Goal: Task Accomplishment & Management: Use online tool/utility

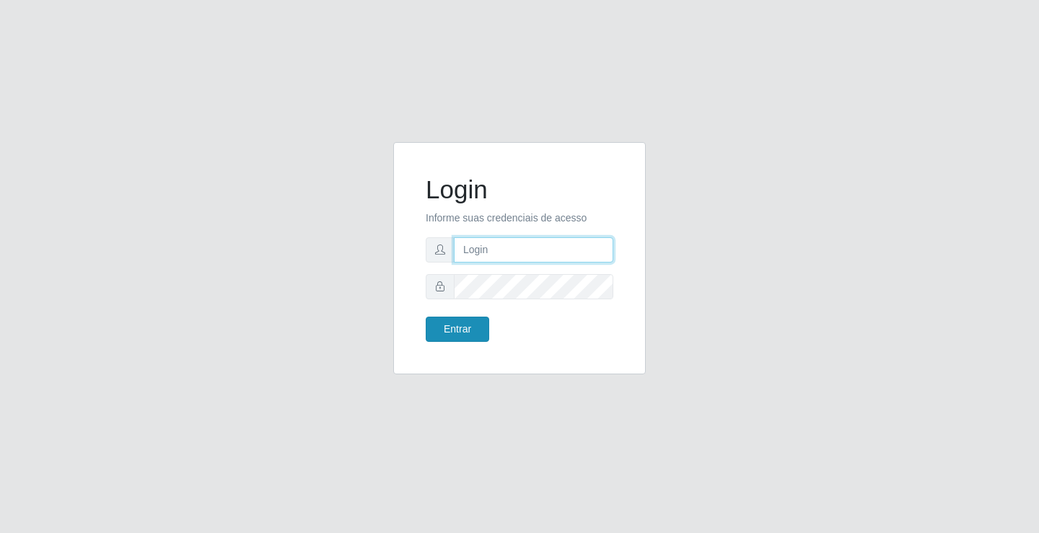
type input "[EMAIL_ADDRESS][DOMAIN_NAME]"
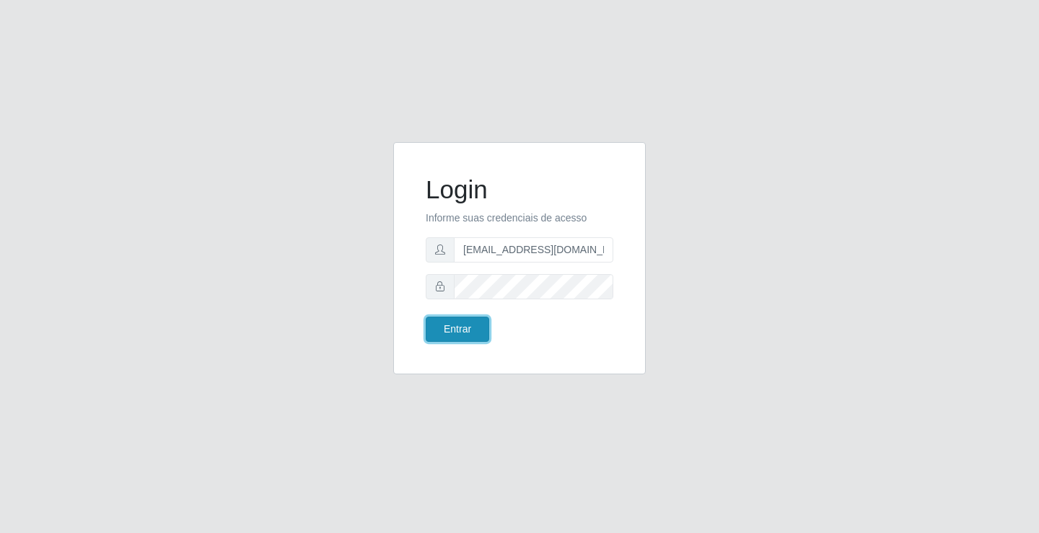
click at [454, 328] on button "Entrar" at bounding box center [457, 329] width 63 height 25
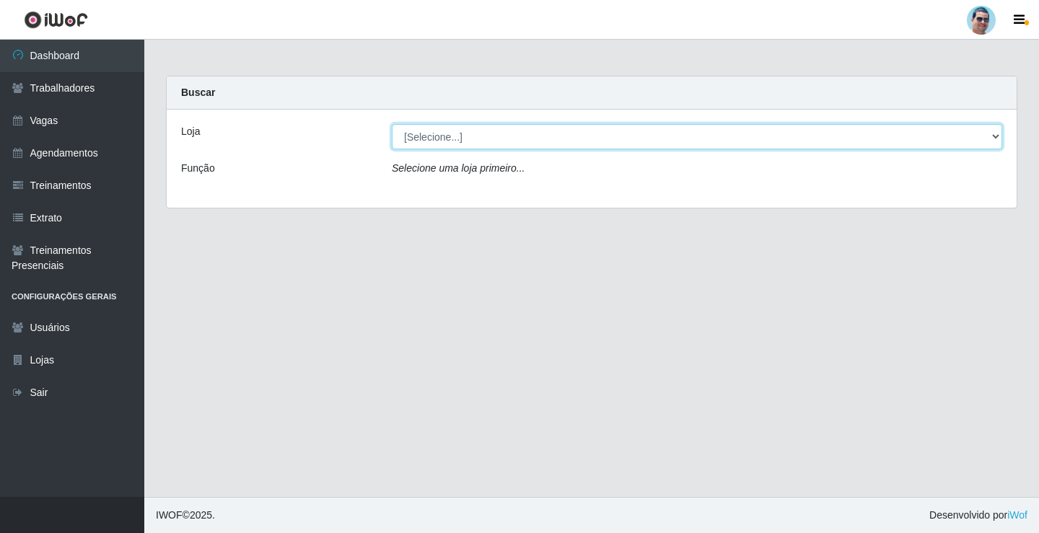
click at [667, 141] on select "[Selecione...] Mercadinho Extrabom" at bounding box center [697, 136] width 610 height 25
select select "175"
click at [392, 124] on select "[Selecione...] Mercadinho Extrabom" at bounding box center [697, 136] width 610 height 25
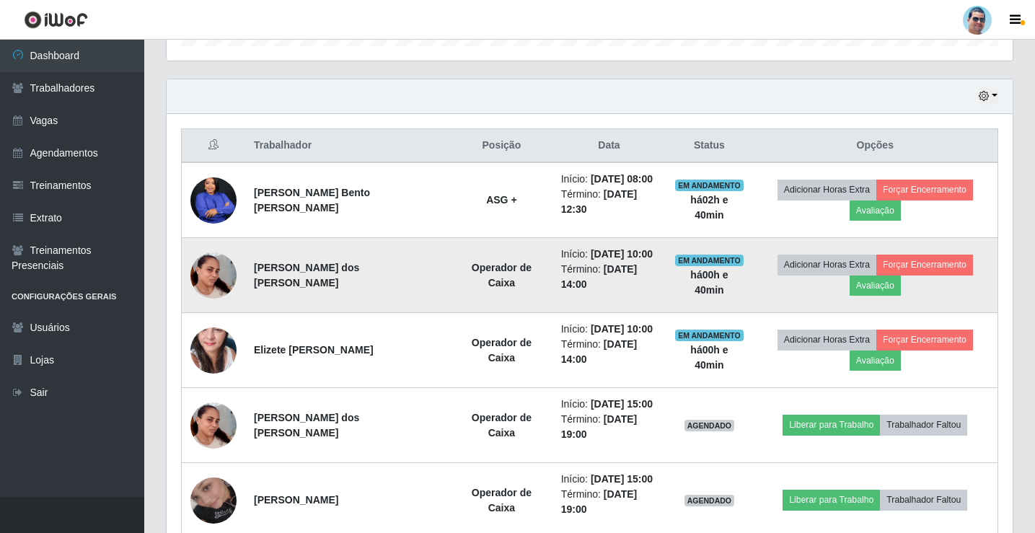
scroll to position [489, 0]
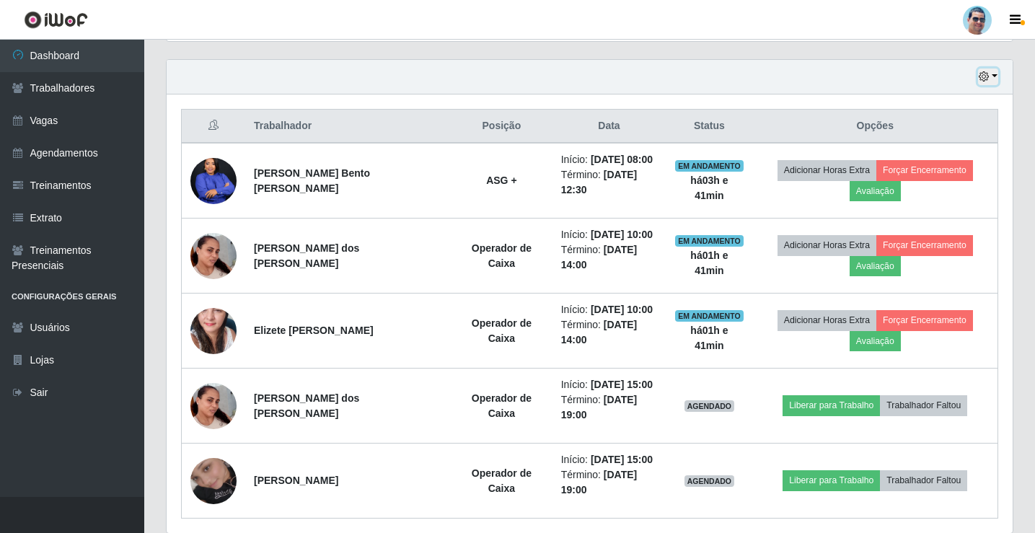
click at [982, 78] on icon "button" at bounding box center [984, 76] width 10 height 10
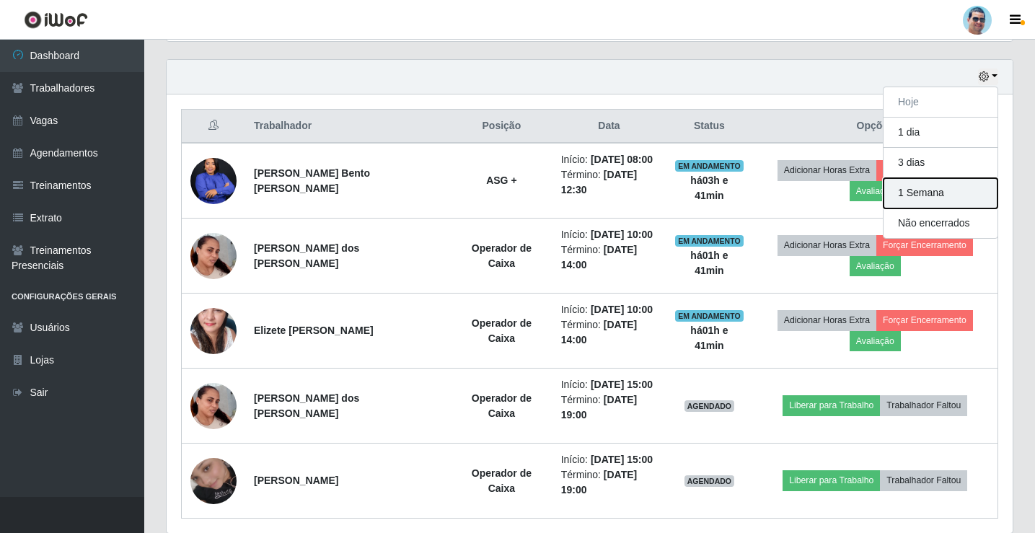
click at [958, 195] on button "1 Semana" at bounding box center [941, 193] width 114 height 30
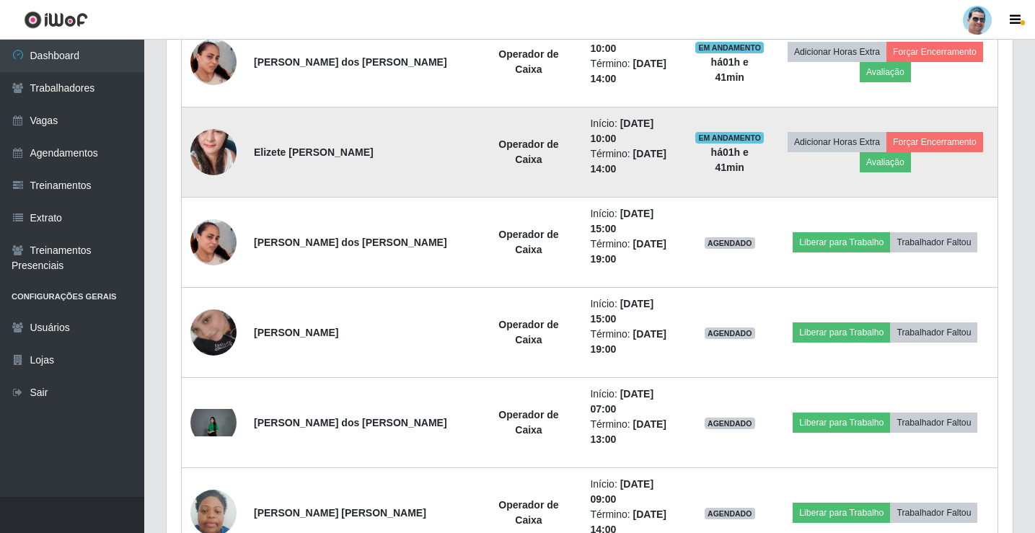
scroll to position [778, 0]
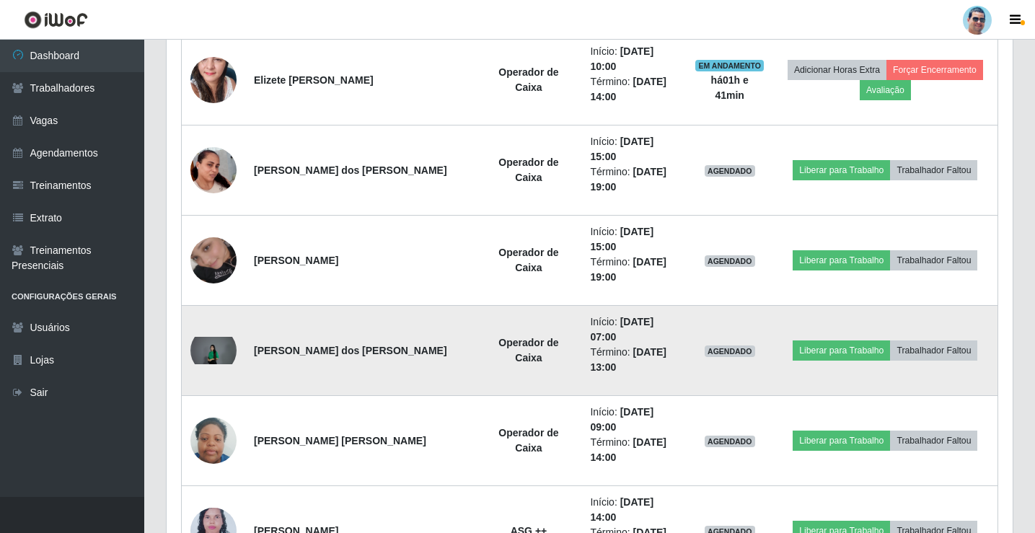
click at [217, 348] on img at bounding box center [213, 350] width 46 height 27
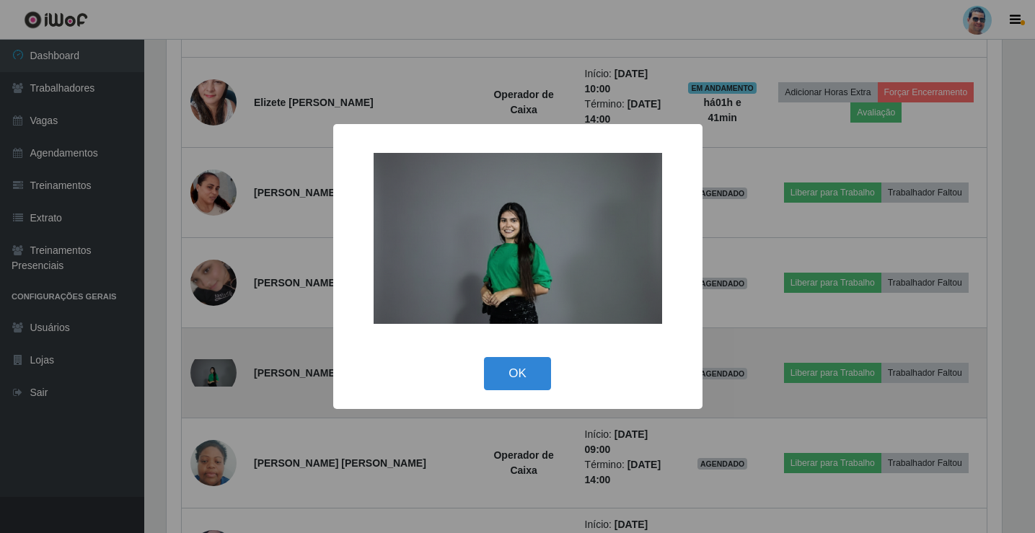
scroll to position [299, 839]
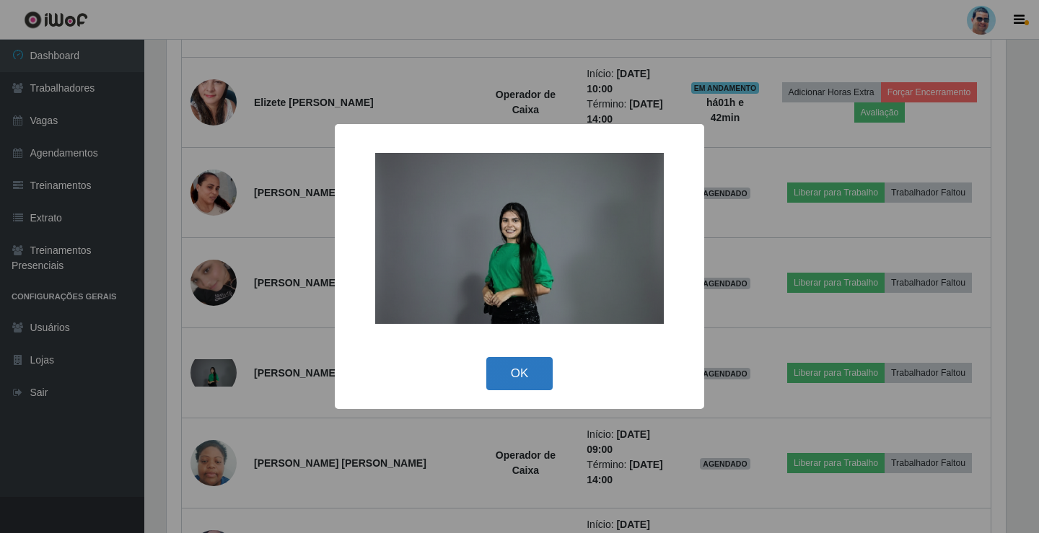
click at [536, 376] on button "OK" at bounding box center [519, 374] width 67 height 34
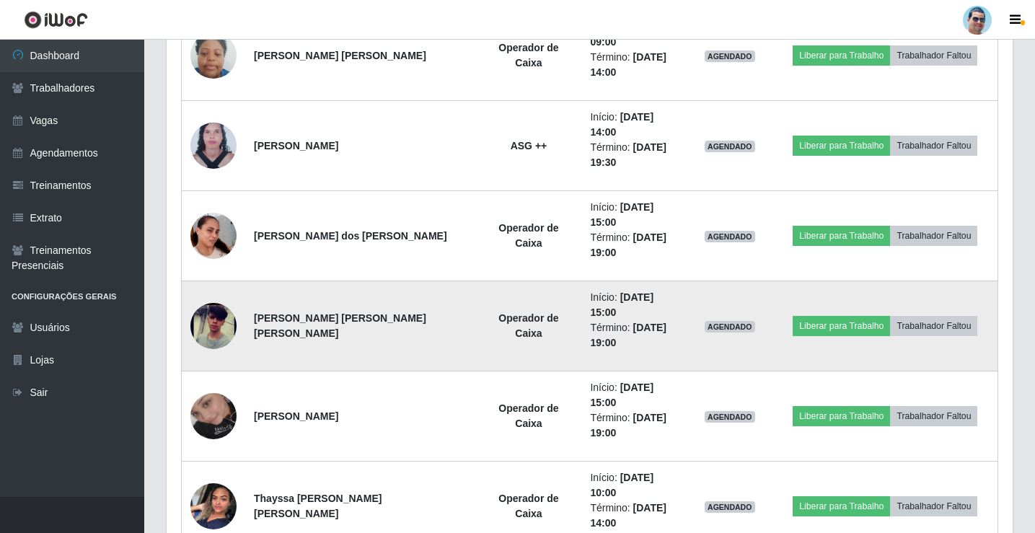
scroll to position [1188, 0]
